Goal: Transaction & Acquisition: Book appointment/travel/reservation

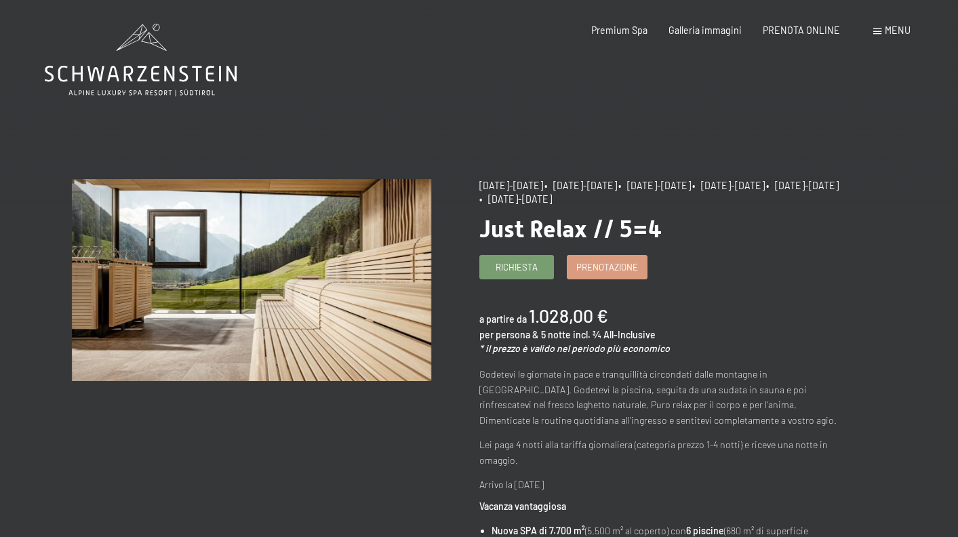
click at [337, 259] on img at bounding box center [251, 280] width 359 height 202
click at [712, 30] on span "Galleria immagini" at bounding box center [704, 28] width 73 height 12
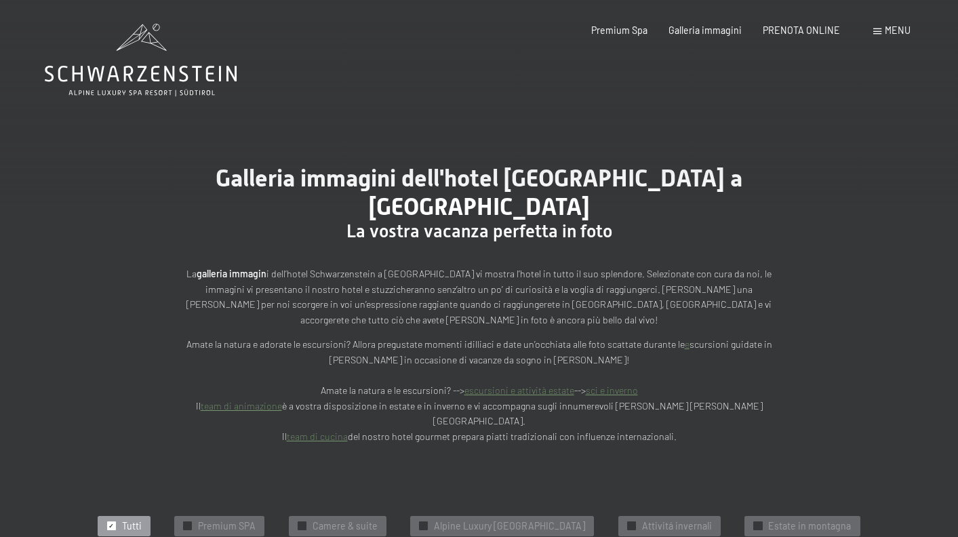
click at [143, 75] on icon at bounding box center [141, 60] width 192 height 73
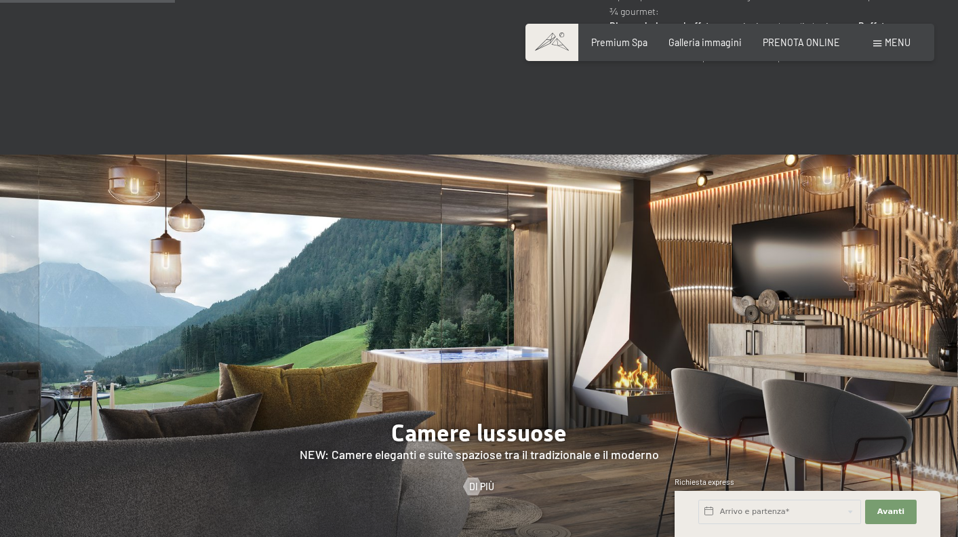
scroll to position [1154, 0]
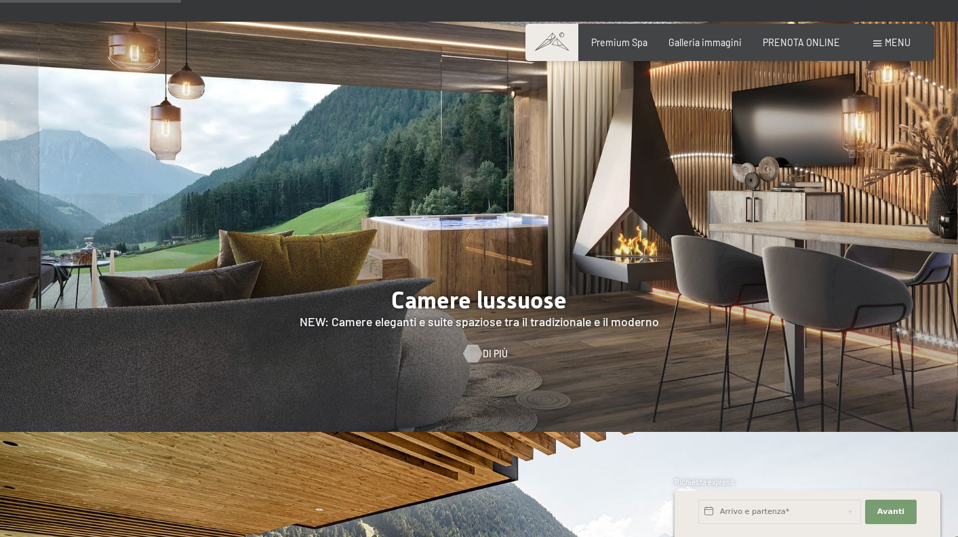
click at [477, 344] on div at bounding box center [472, 353] width 10 height 18
